Goal: Find specific page/section: Find specific page/section

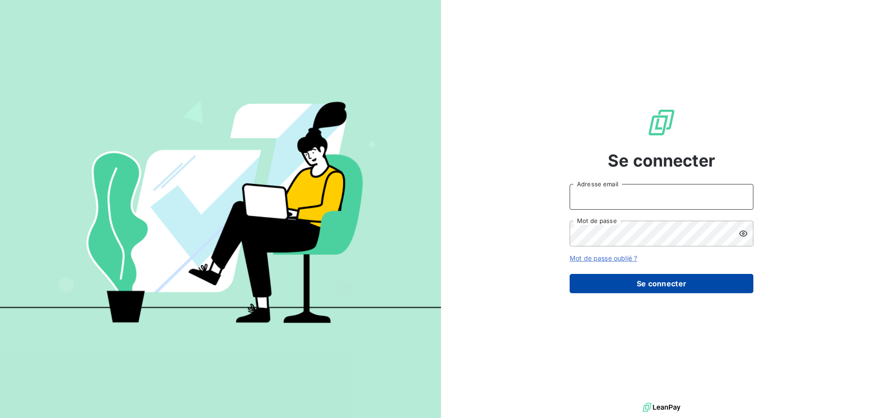
type input "s.houdas@sodimavi.fr"
click at [677, 282] on button "Se connecter" at bounding box center [662, 283] width 184 height 19
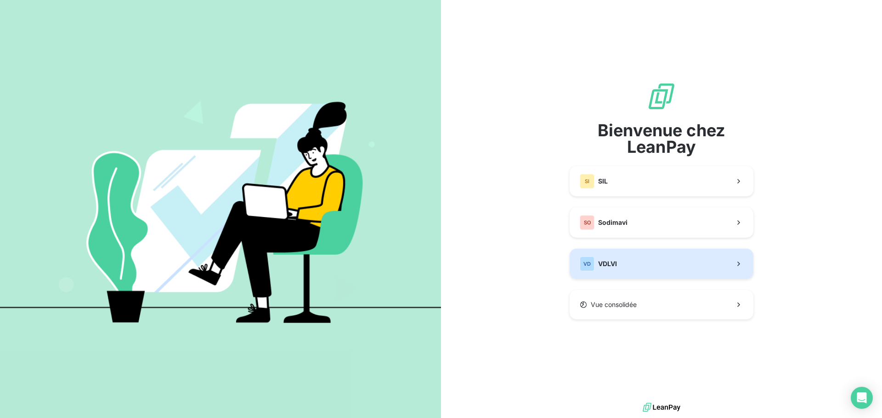
click at [625, 260] on button "VD VDLVI" at bounding box center [662, 264] width 184 height 30
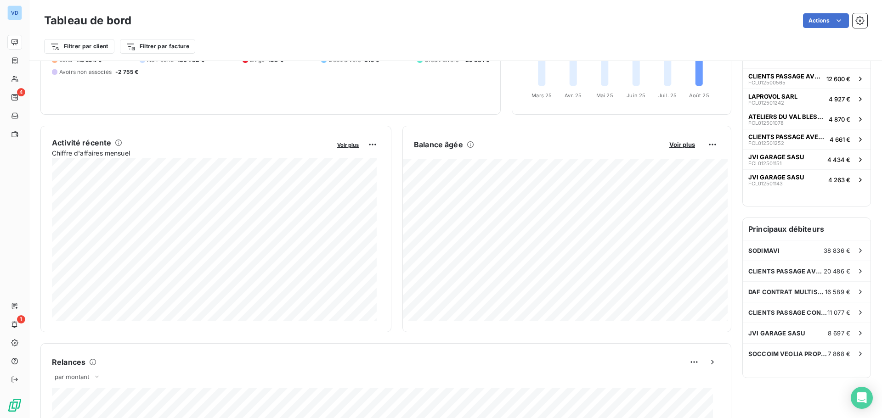
scroll to position [92, 0]
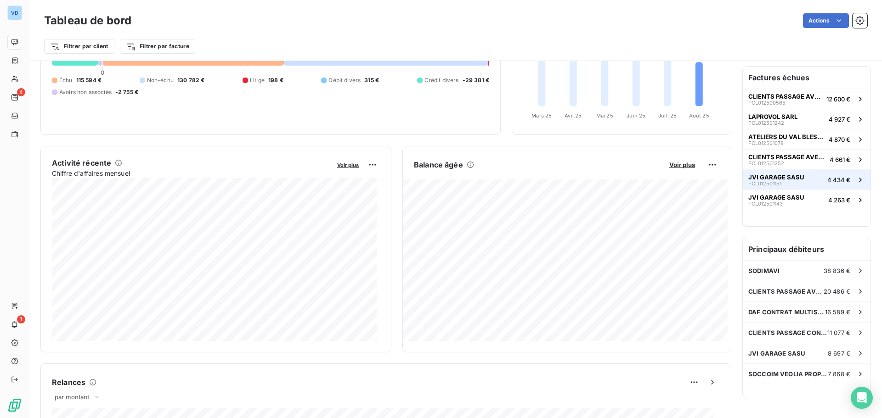
click at [765, 169] on button "JVI GARAGE SASU FCL012501151 4 434 €" at bounding box center [807, 179] width 128 height 20
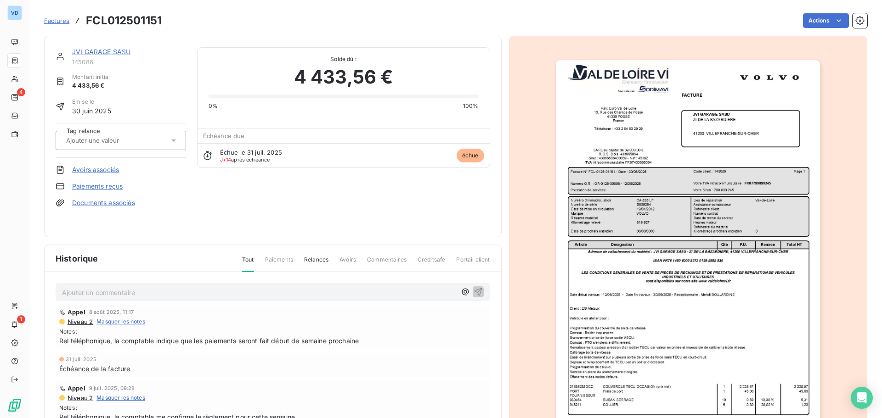
click at [121, 50] on link "JVI GARAGE SASU" at bounding box center [101, 52] width 58 height 8
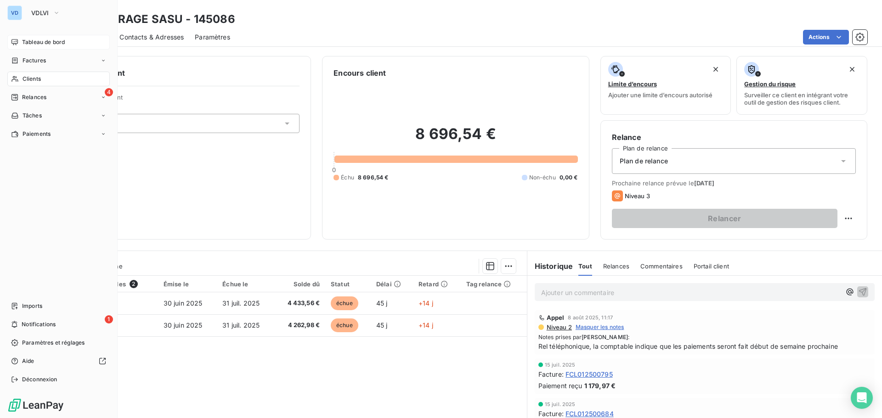
click at [24, 41] on span "Tableau de bord" at bounding box center [43, 42] width 43 height 8
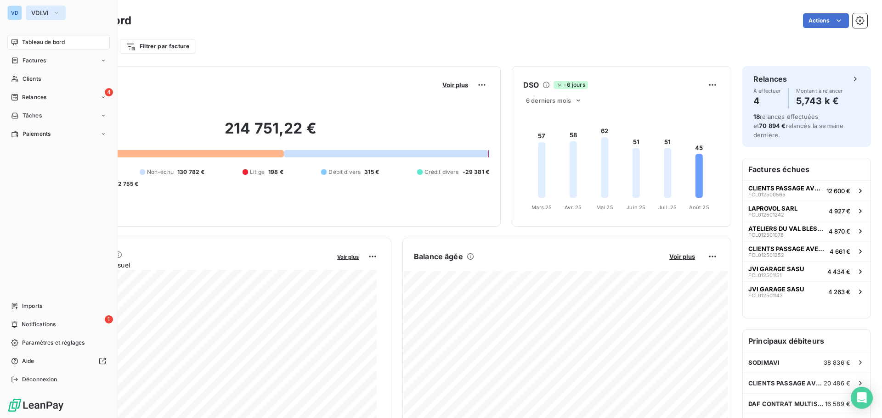
click at [47, 13] on span "VDLVI" at bounding box center [40, 12] width 18 height 7
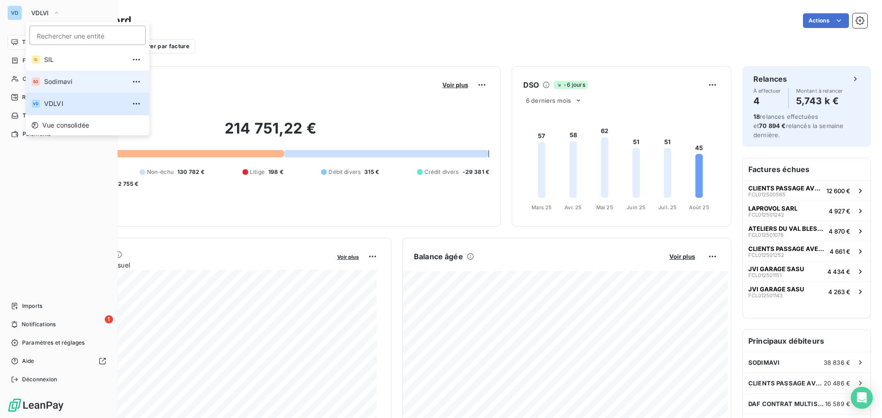
click at [51, 82] on span "Sodimavi" at bounding box center [84, 81] width 81 height 9
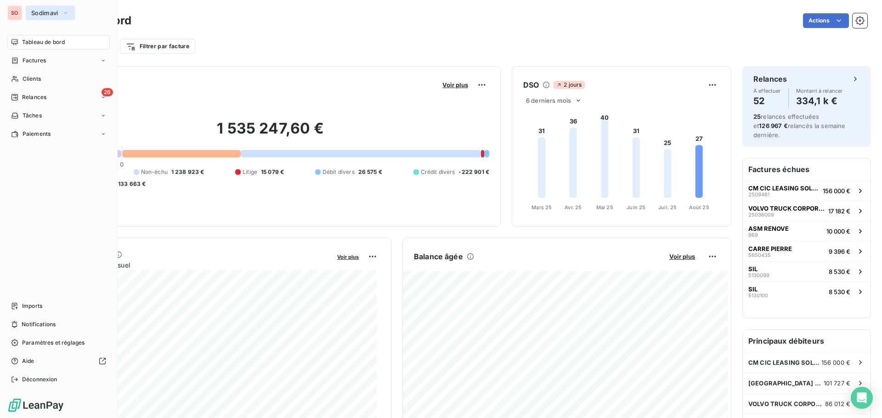
click at [47, 11] on span "Sodimavi" at bounding box center [44, 12] width 27 height 7
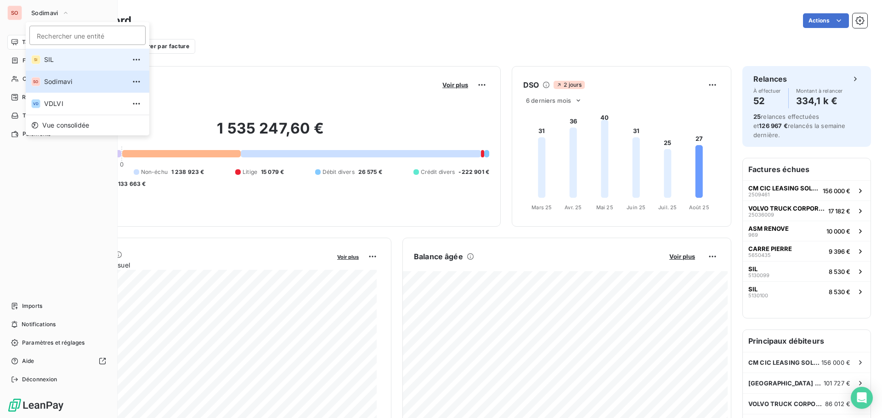
click at [47, 60] on span "SIL" at bounding box center [84, 59] width 81 height 9
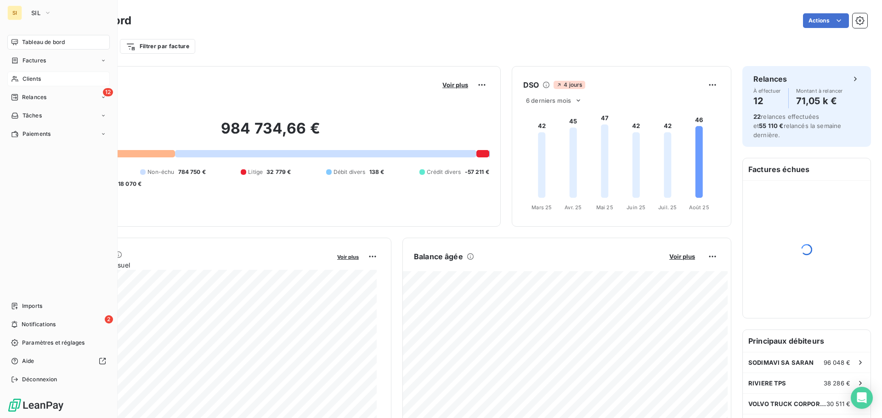
click at [31, 80] on span "Clients" at bounding box center [32, 79] width 18 height 8
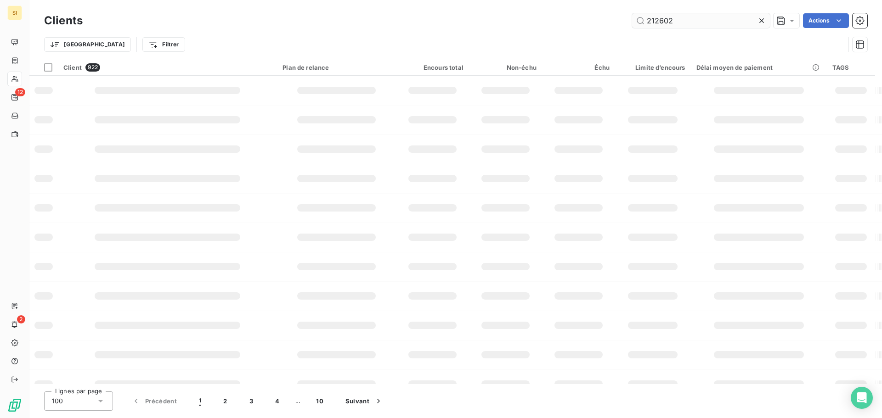
type input "212602"
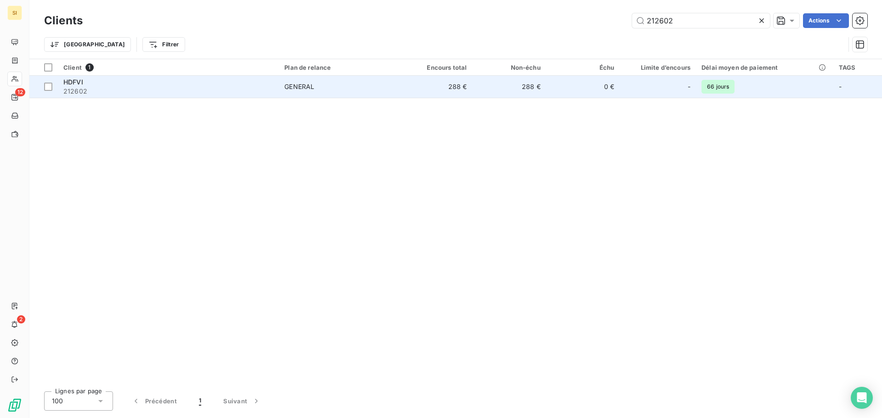
click at [83, 87] on span "212602" at bounding box center [168, 91] width 210 height 9
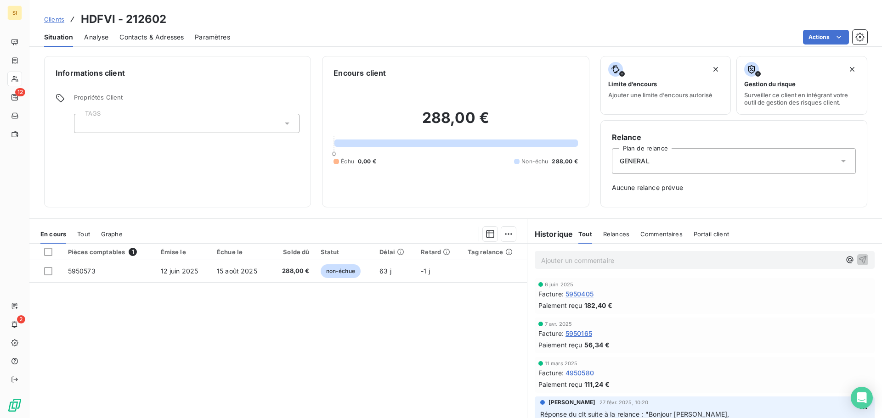
drag, startPoint x: 238, startPoint y: 28, endPoint x: 254, endPoint y: 22, distance: 16.1
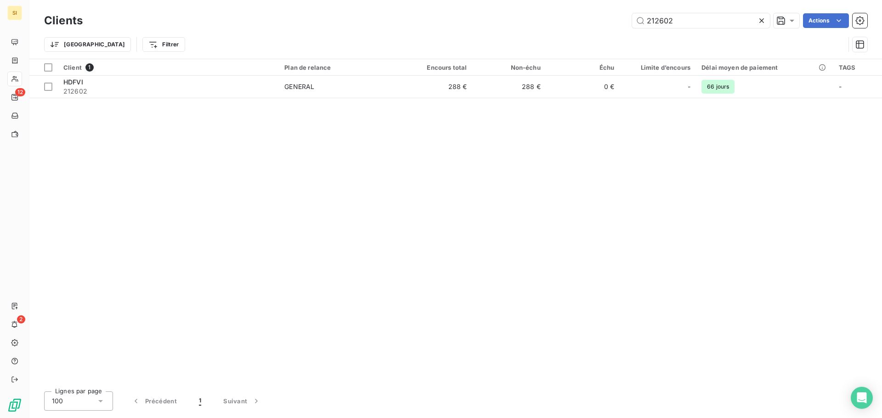
drag, startPoint x: 676, startPoint y: 17, endPoint x: 586, endPoint y: 14, distance: 90.1
click at [586, 14] on div "212602 Actions" at bounding box center [480, 20] width 773 height 15
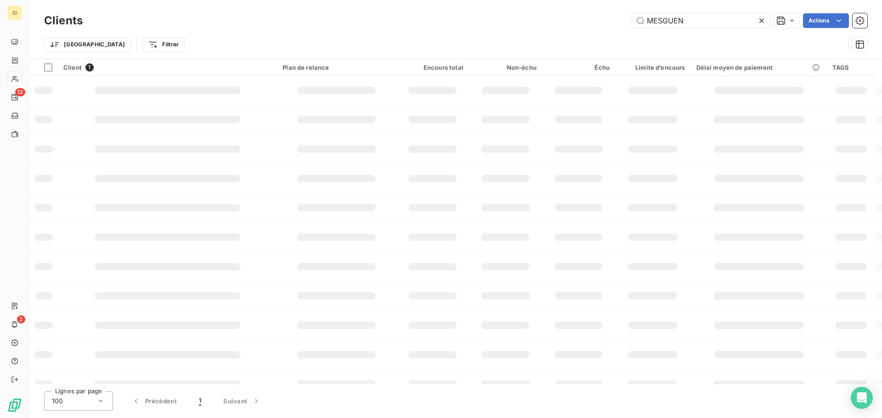
type input "MESGUEN"
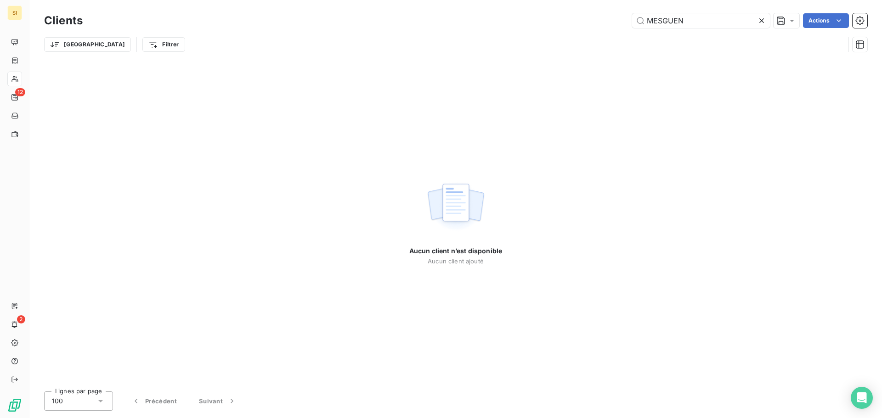
click at [760, 21] on icon at bounding box center [761, 20] width 5 height 5
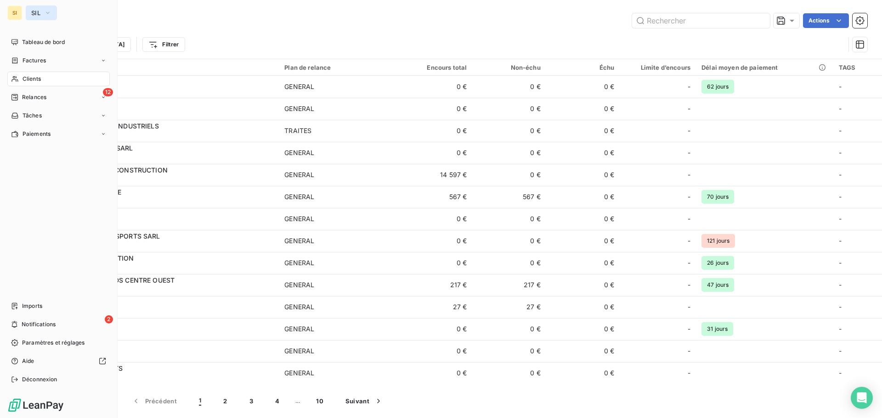
click at [33, 12] on span "SIL" at bounding box center [35, 12] width 9 height 7
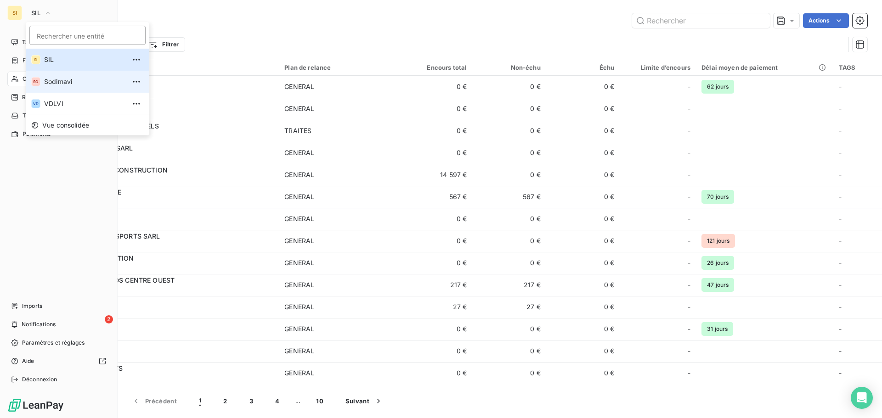
click at [50, 79] on span "Sodimavi" at bounding box center [84, 81] width 81 height 9
type input "144499"
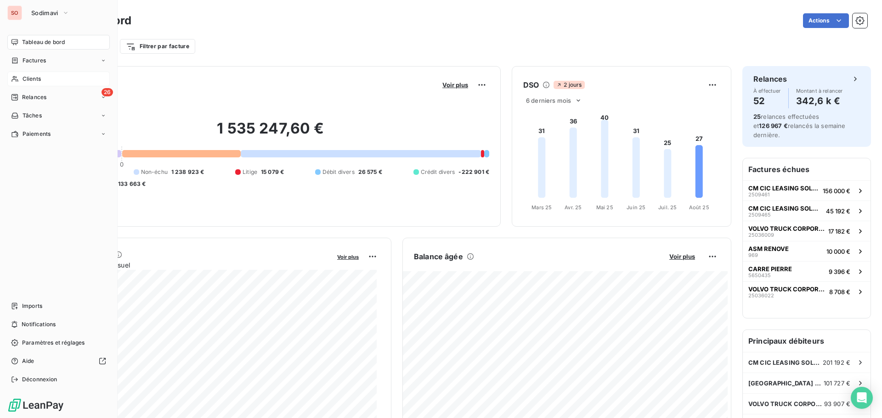
click at [34, 78] on span "Clients" at bounding box center [32, 79] width 18 height 8
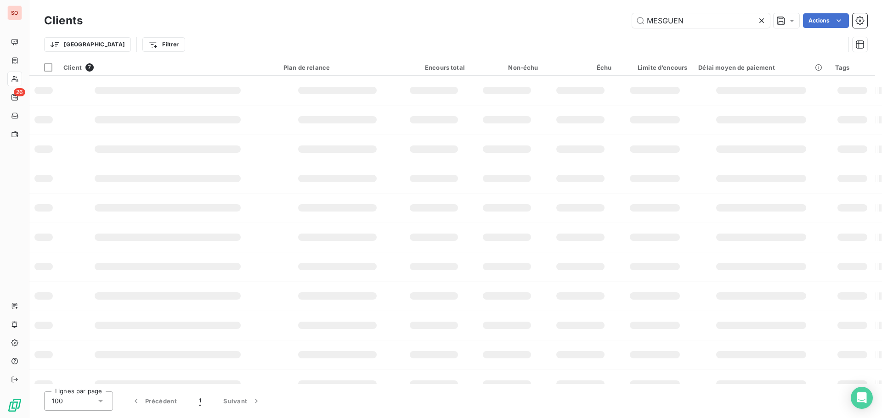
type input "MESGUEN"
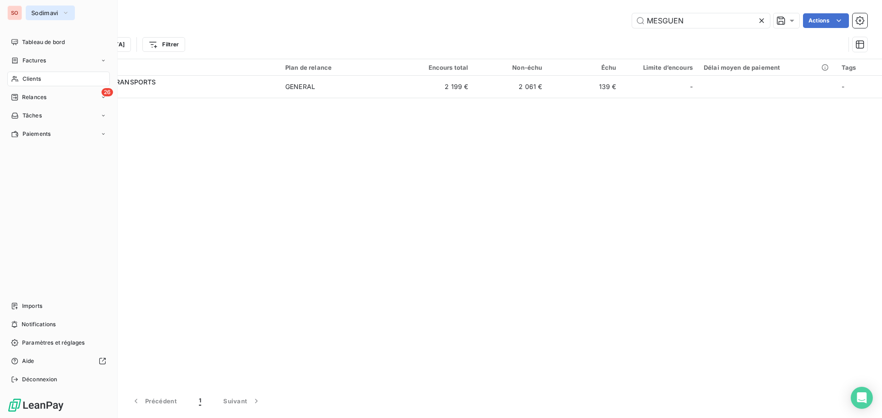
click at [34, 13] on span "Sodimavi" at bounding box center [44, 12] width 27 height 7
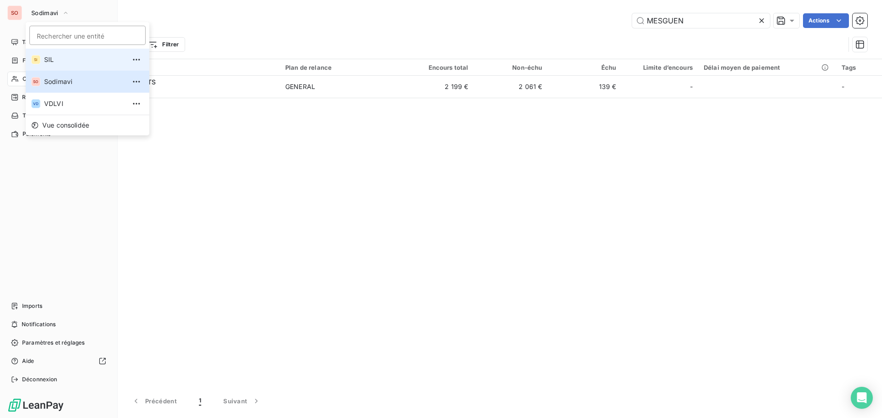
click at [50, 57] on span "SIL" at bounding box center [84, 59] width 81 height 9
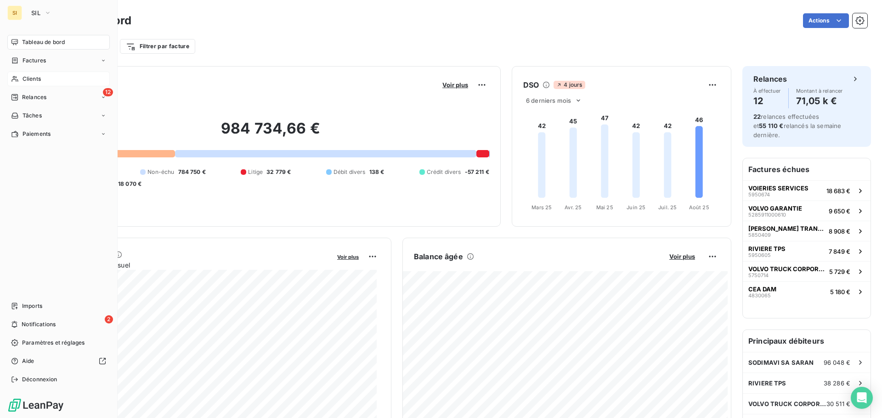
click at [16, 78] on icon at bounding box center [15, 78] width 8 height 7
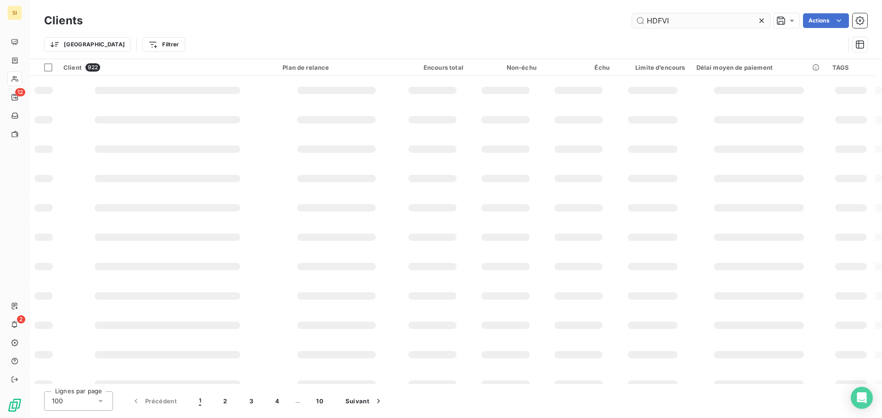
type input "HDFVI"
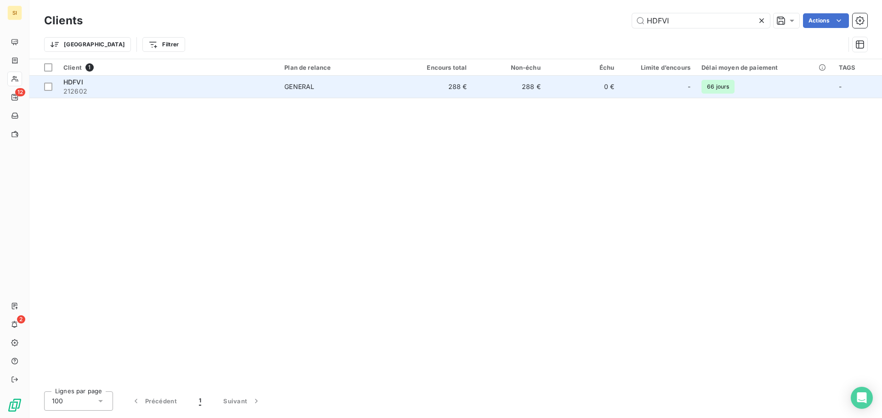
click at [77, 89] on span "212602" at bounding box center [168, 91] width 210 height 9
